Goal: Communication & Community: Connect with others

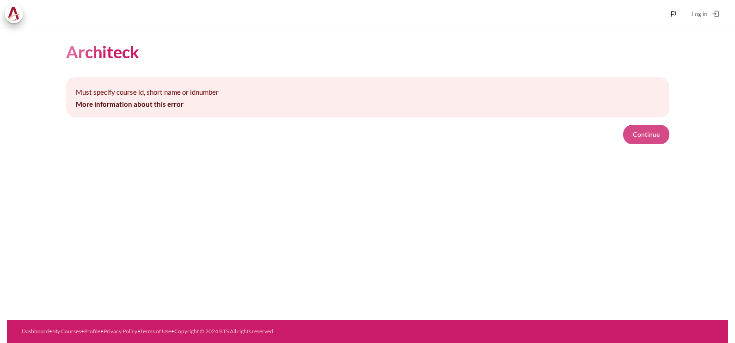
click at [649, 134] on button "Continue" at bounding box center [646, 134] width 46 height 19
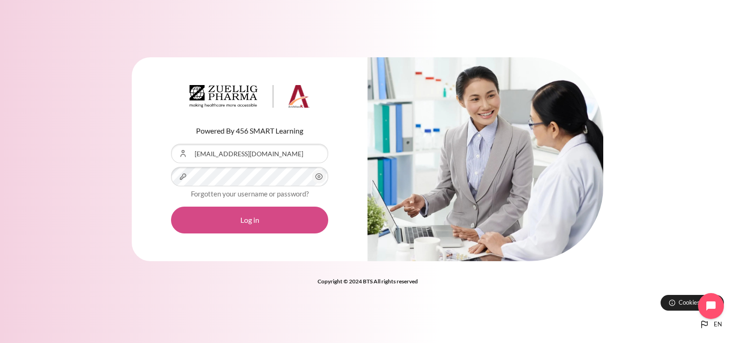
click at [271, 208] on button "Log in" at bounding box center [249, 220] width 157 height 27
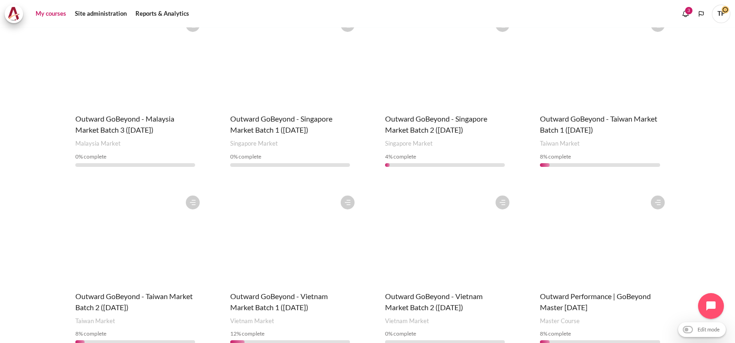
scroll to position [520, 0]
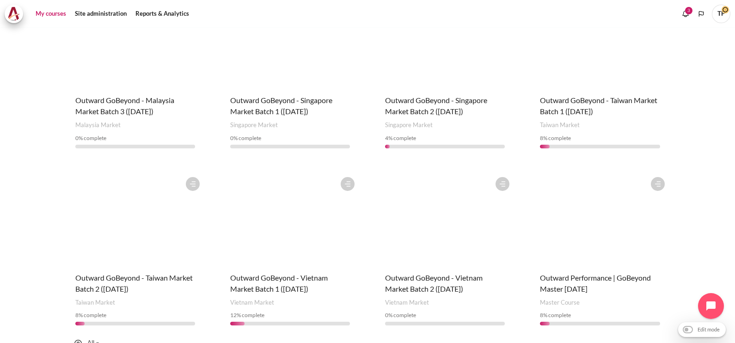
click at [417, 95] on h4 "Course name Outward GoBeyond - Singapore Market Batch 2 (Sep 2025)" at bounding box center [445, 106] width 120 height 22
click at [396, 96] on span "Outward GoBeyond - Singapore Market Batch 2 (Sep 2025)" at bounding box center [436, 106] width 102 height 20
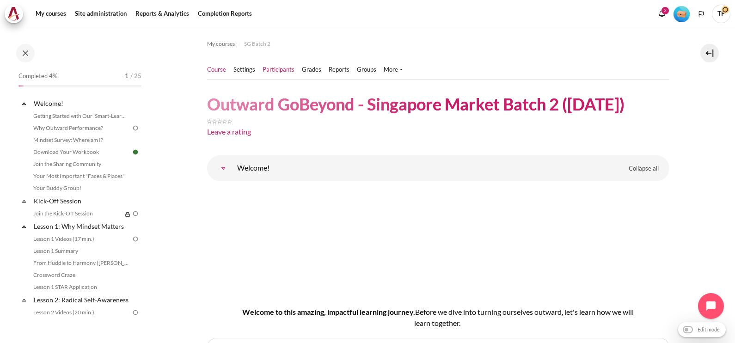
click at [285, 69] on link "Participants" at bounding box center [278, 69] width 32 height 9
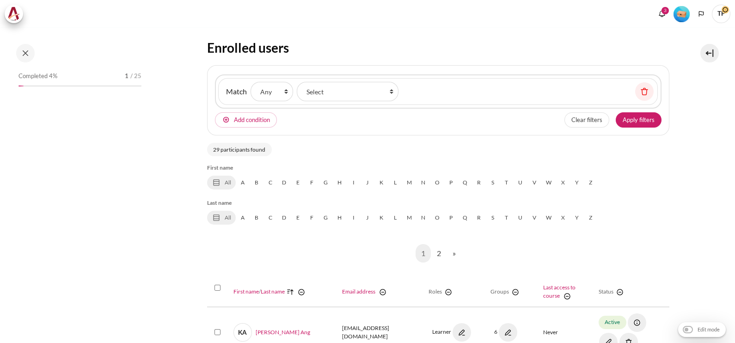
scroll to position [173, 0]
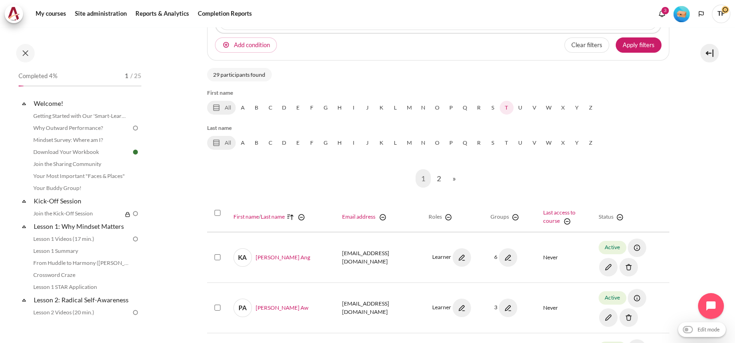
click at [505, 107] on link "T" at bounding box center [506, 108] width 14 height 14
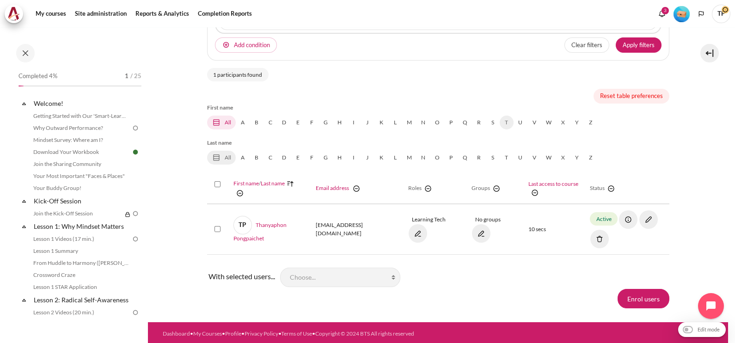
click at [226, 125] on link "All" at bounding box center [221, 123] width 29 height 14
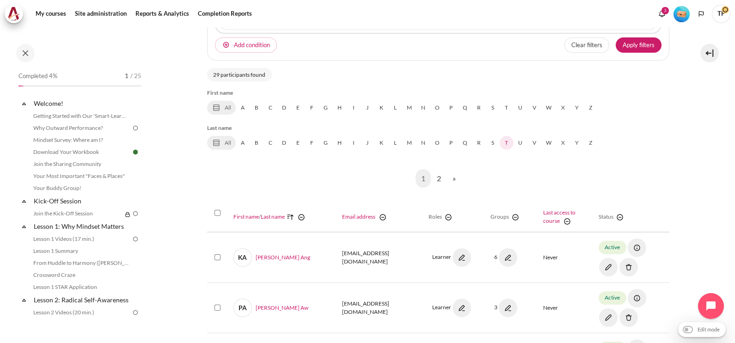
click at [500, 141] on link "T" at bounding box center [506, 143] width 14 height 14
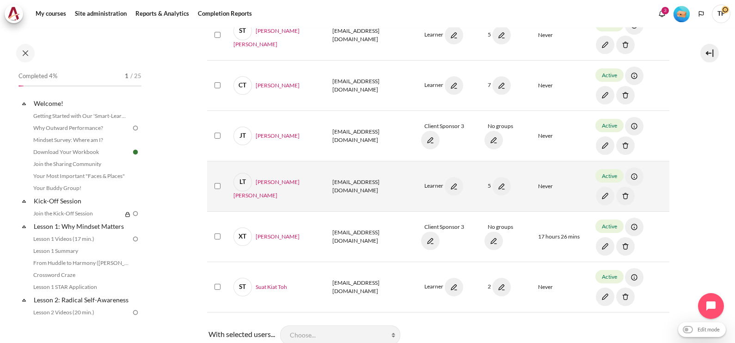
scroll to position [309, 0]
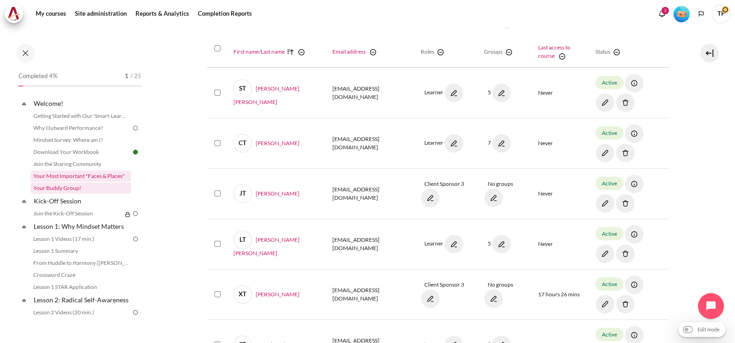
click at [70, 182] on ul "Getting Started with Our 'Smart-Learning' Platform Why Outward Performance? Min…" at bounding box center [85, 152] width 110 height 84
click at [68, 184] on link "Your Buddy Group!" at bounding box center [80, 188] width 101 height 11
